Goal: Information Seeking & Learning: Understand process/instructions

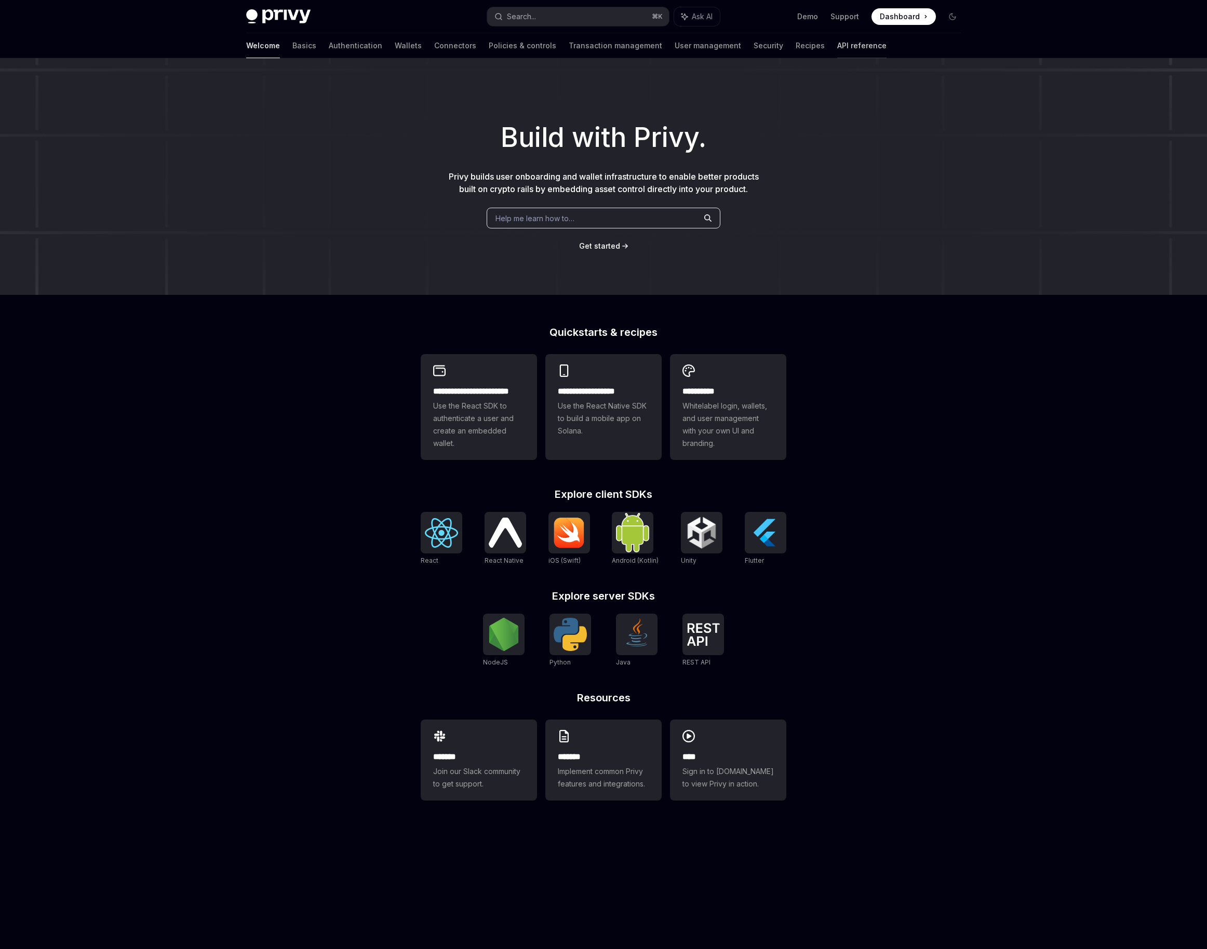
click at [837, 45] on link "API reference" at bounding box center [861, 45] width 49 height 25
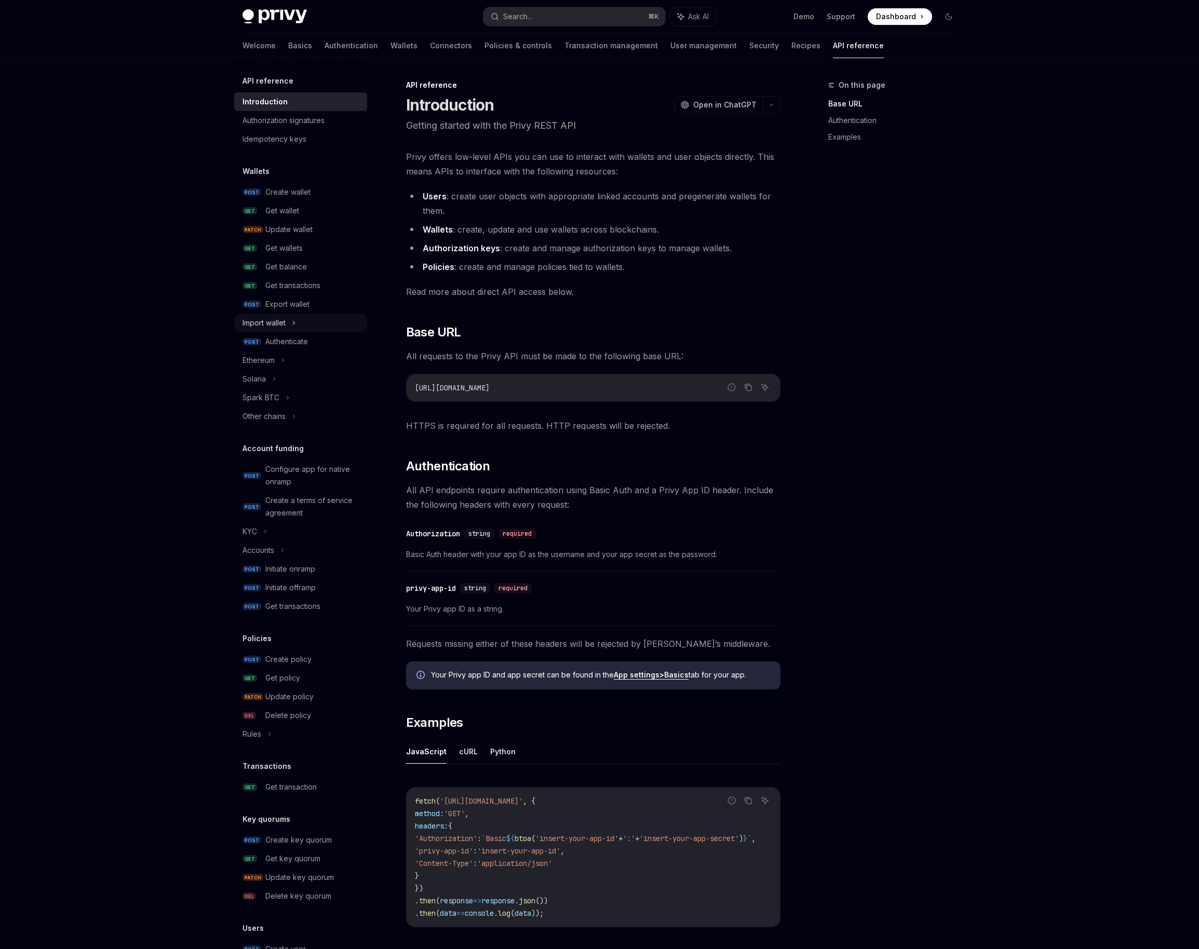
click at [256, 326] on div "Import wallet" at bounding box center [263, 323] width 43 height 12
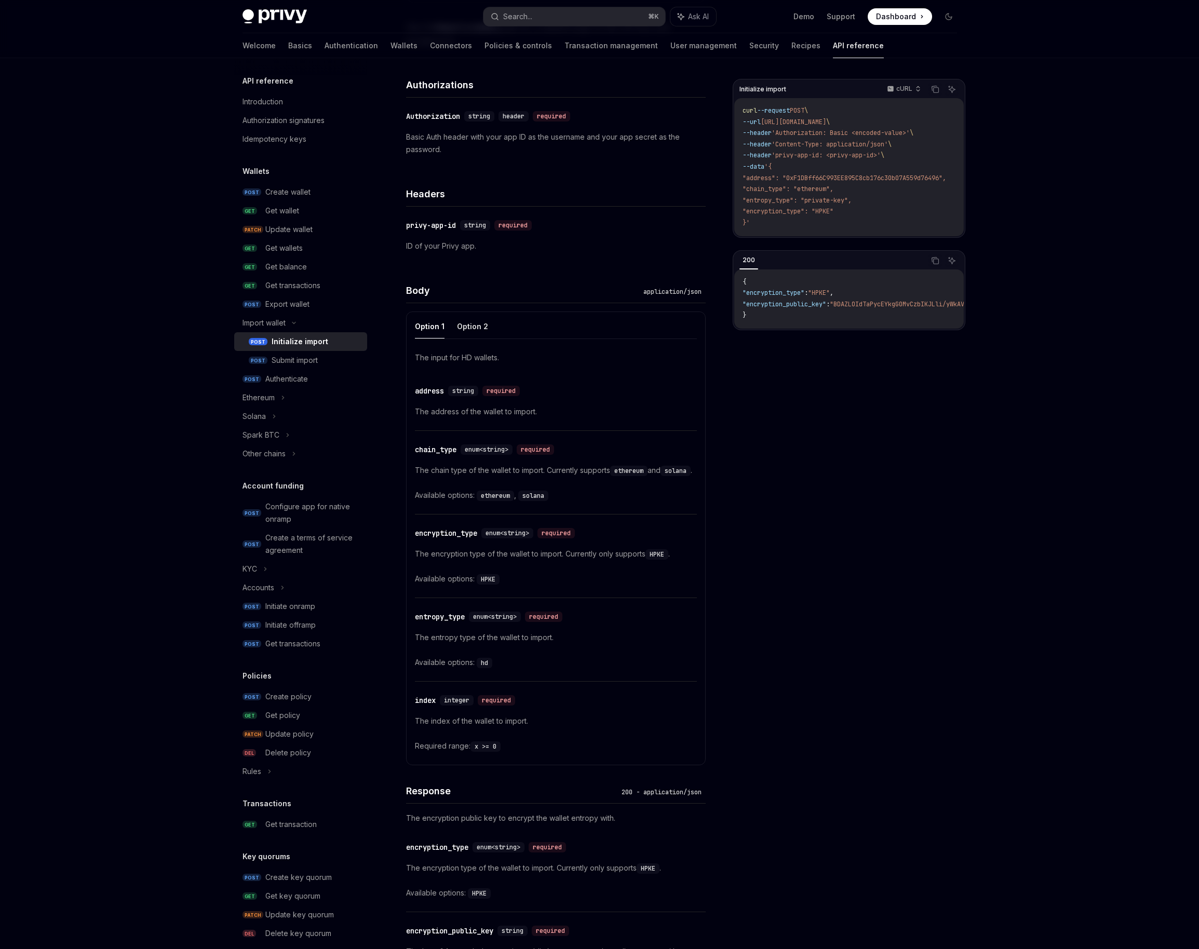
scroll to position [171, 0]
click at [316, 360] on div "Submit import" at bounding box center [295, 360] width 46 height 12
type textarea "*"
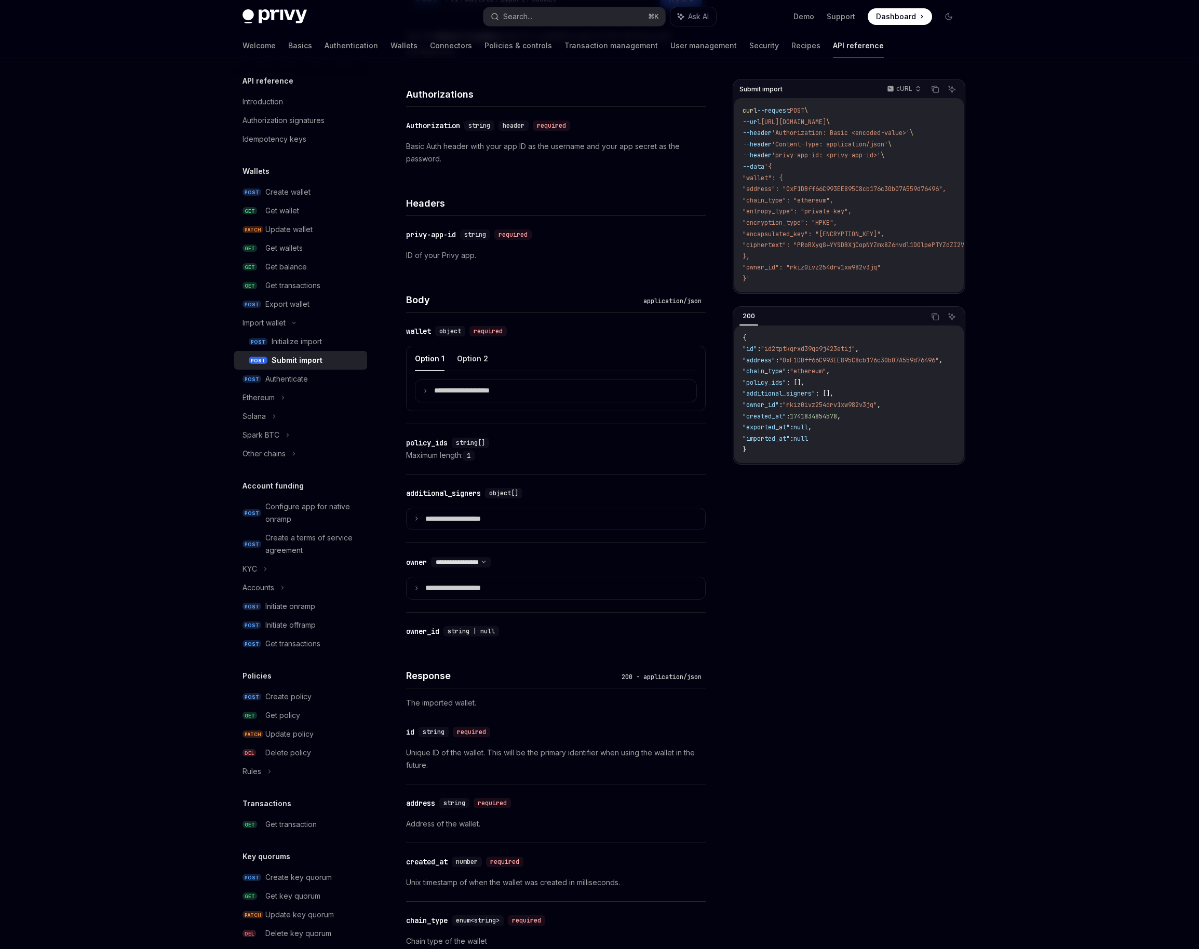
scroll to position [199, 0]
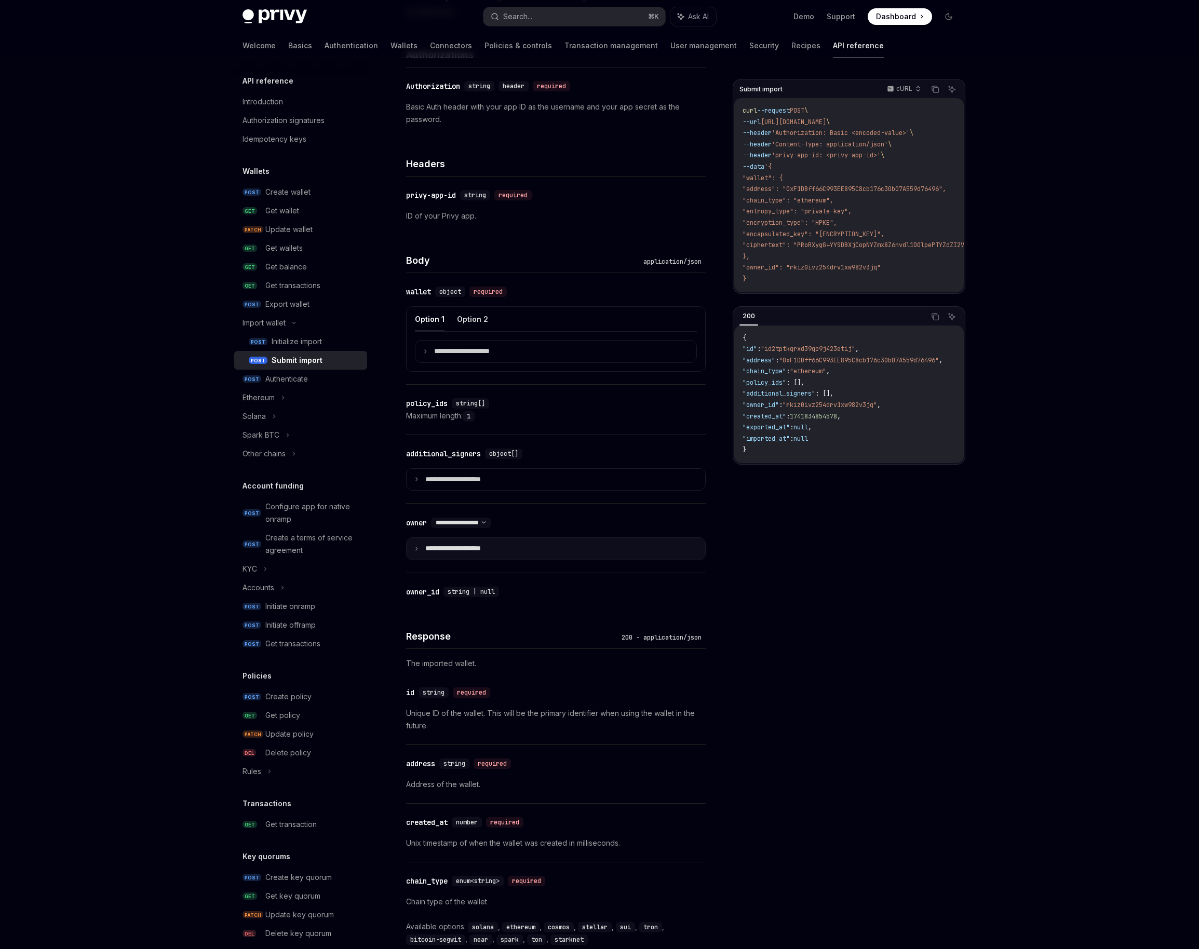
click at [415, 548] on icon at bounding box center [416, 548] width 5 height 5
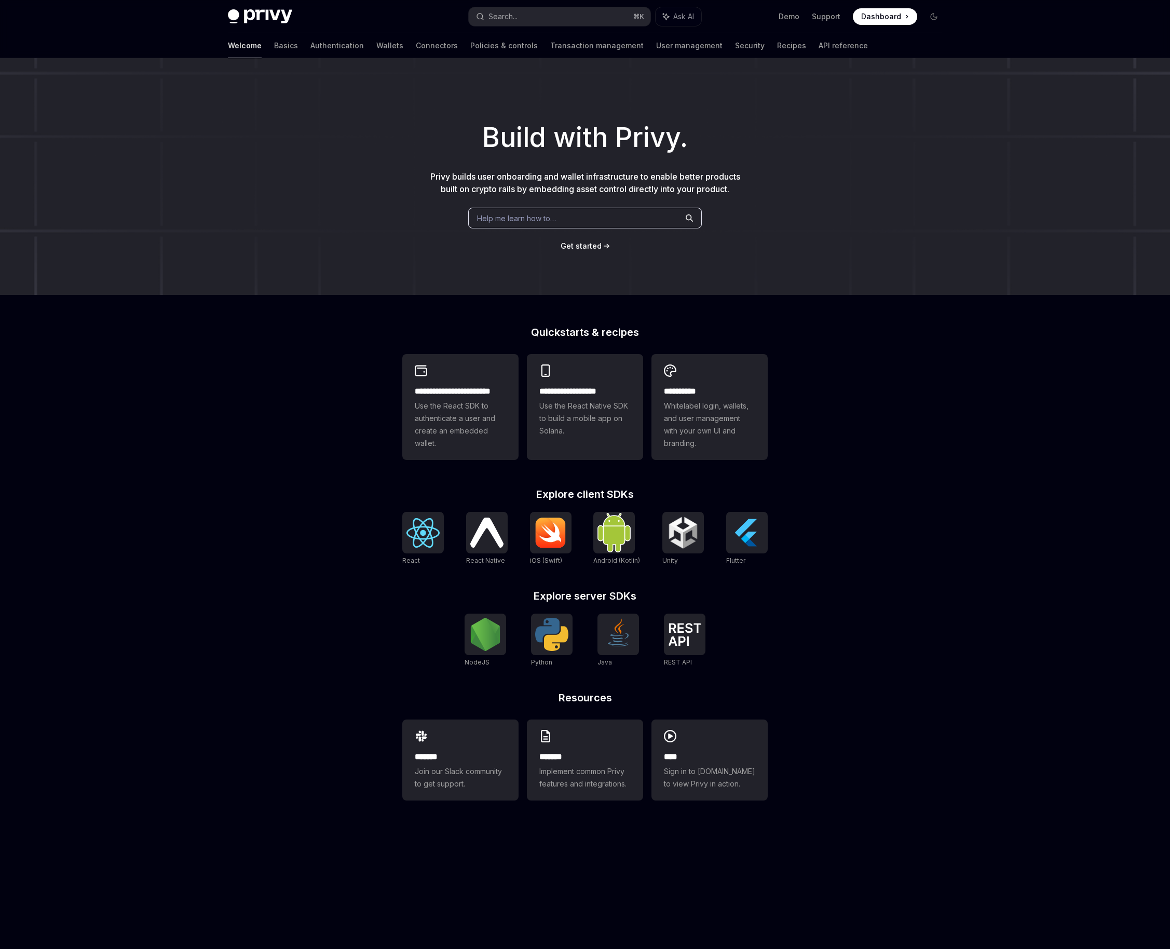
click at [792, 60] on div "Build with Privy. Privy builds user onboarding and wallet infrastructure to ena…" at bounding box center [585, 176] width 1170 height 237
click at [819, 43] on link "API reference" at bounding box center [843, 45] width 49 height 25
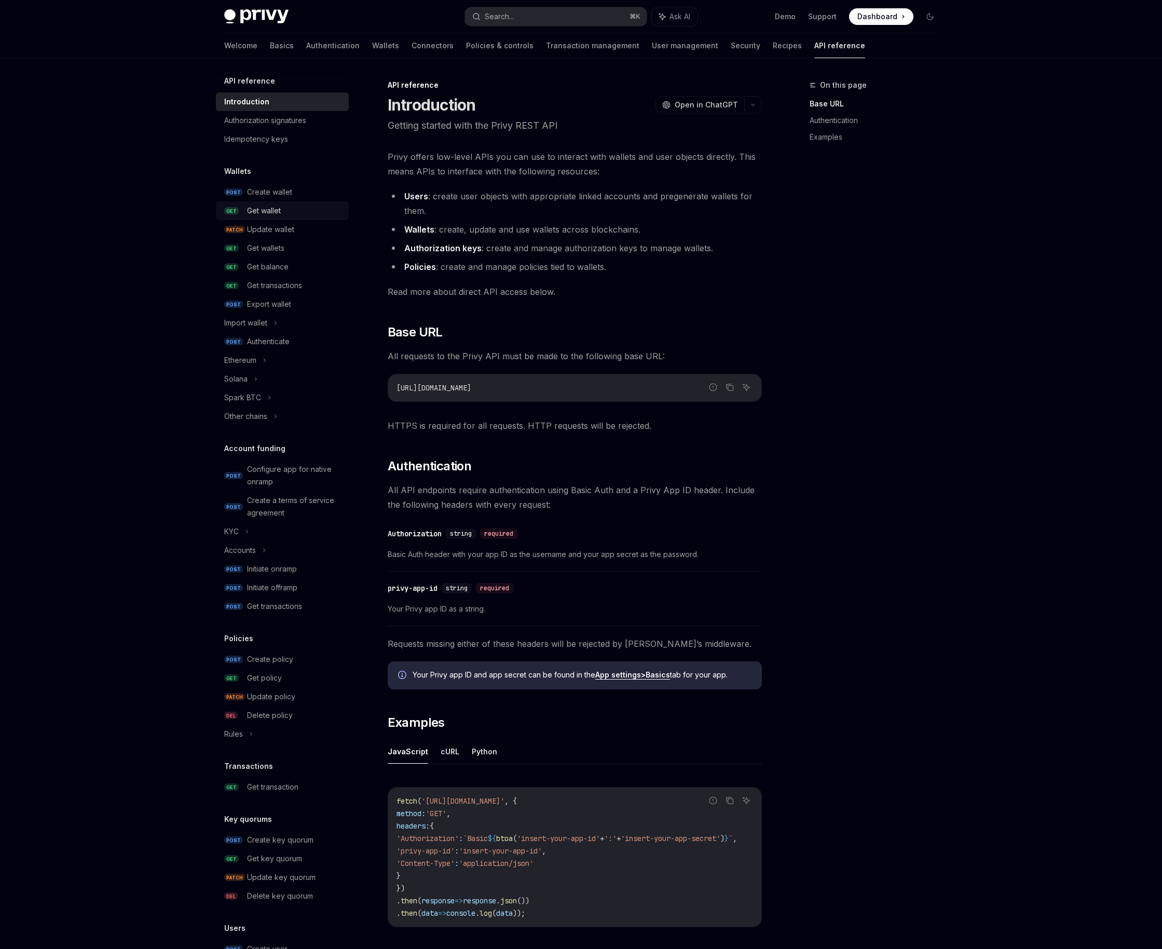
click at [269, 209] on div "Get wallet" at bounding box center [264, 211] width 34 height 12
type textarea "*"
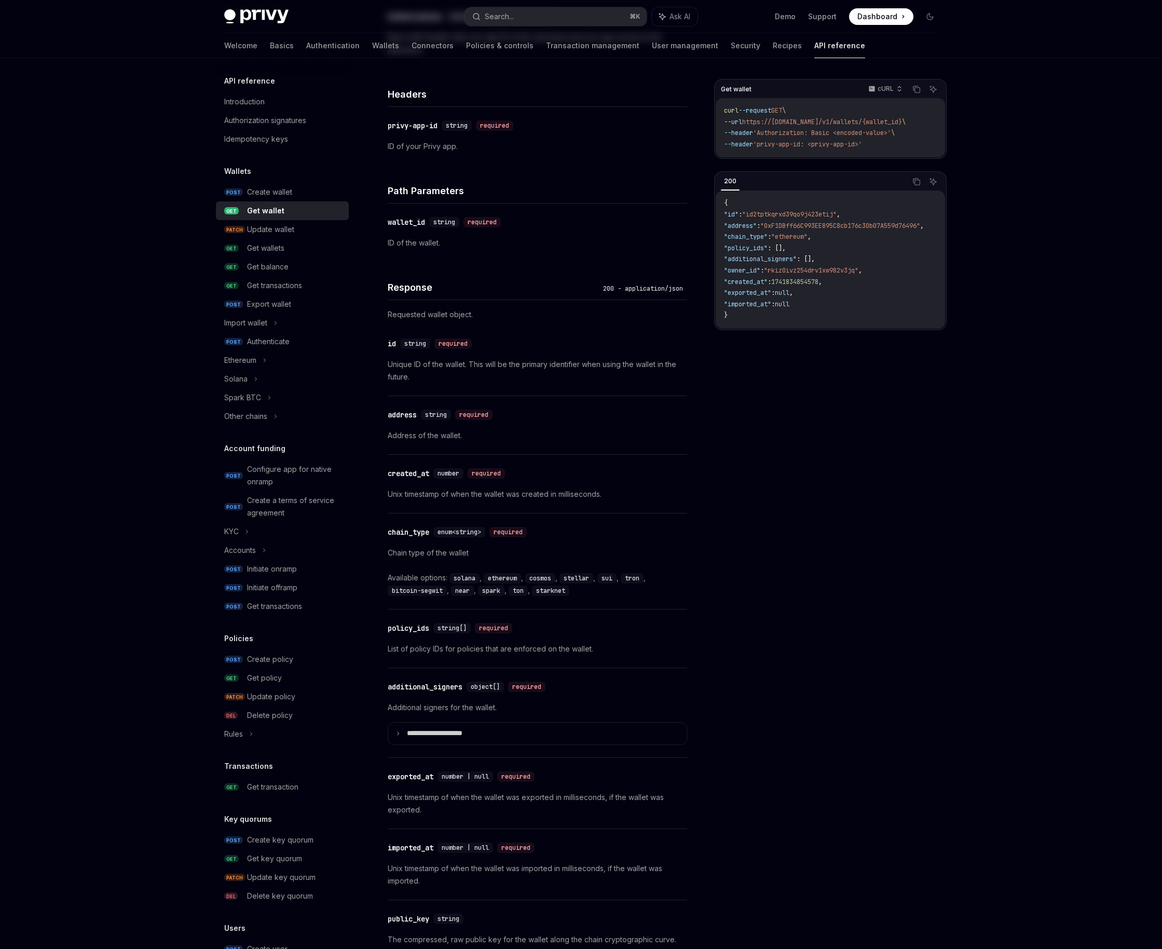
scroll to position [452, 0]
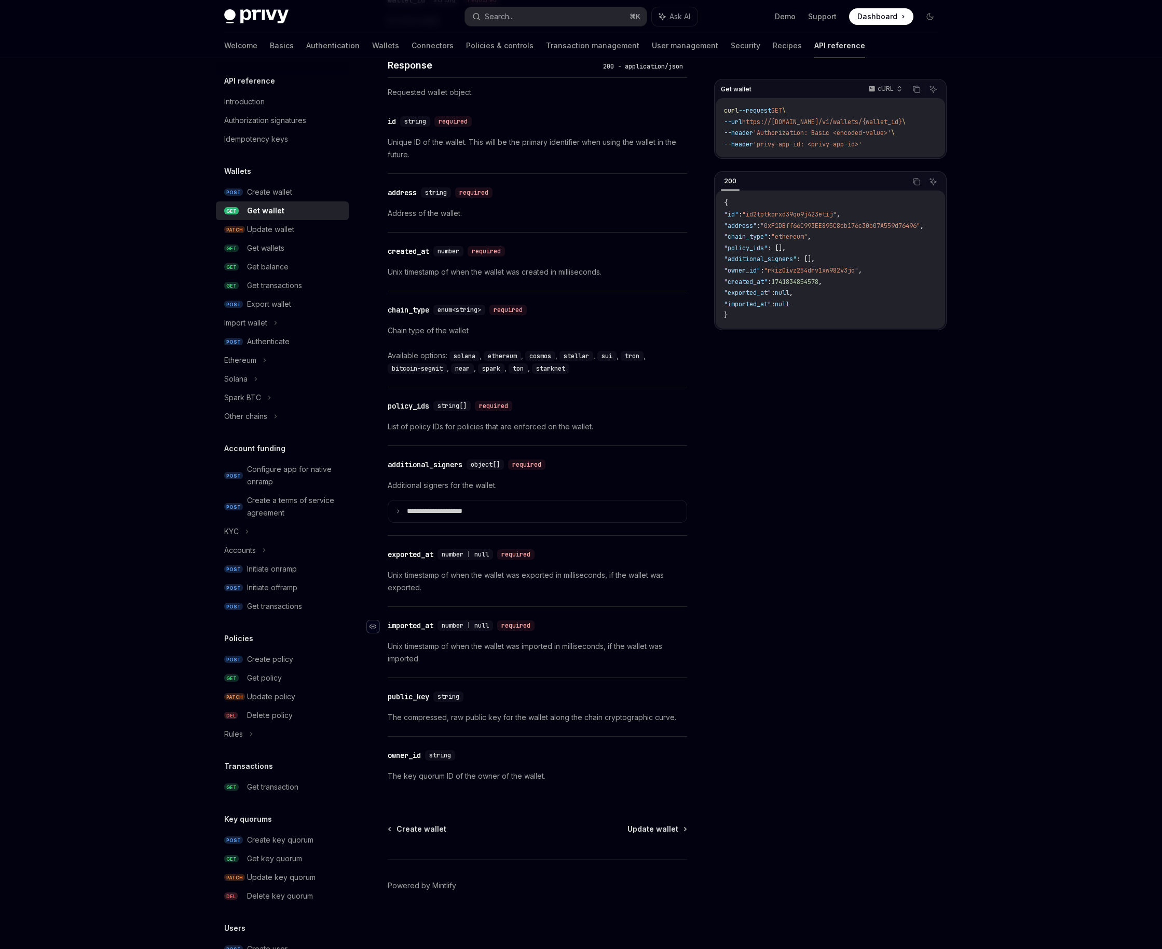
click at [375, 626] on icon "Navigate to header" at bounding box center [373, 627] width 7 height 6
